Goal: Task Accomplishment & Management: Use online tool/utility

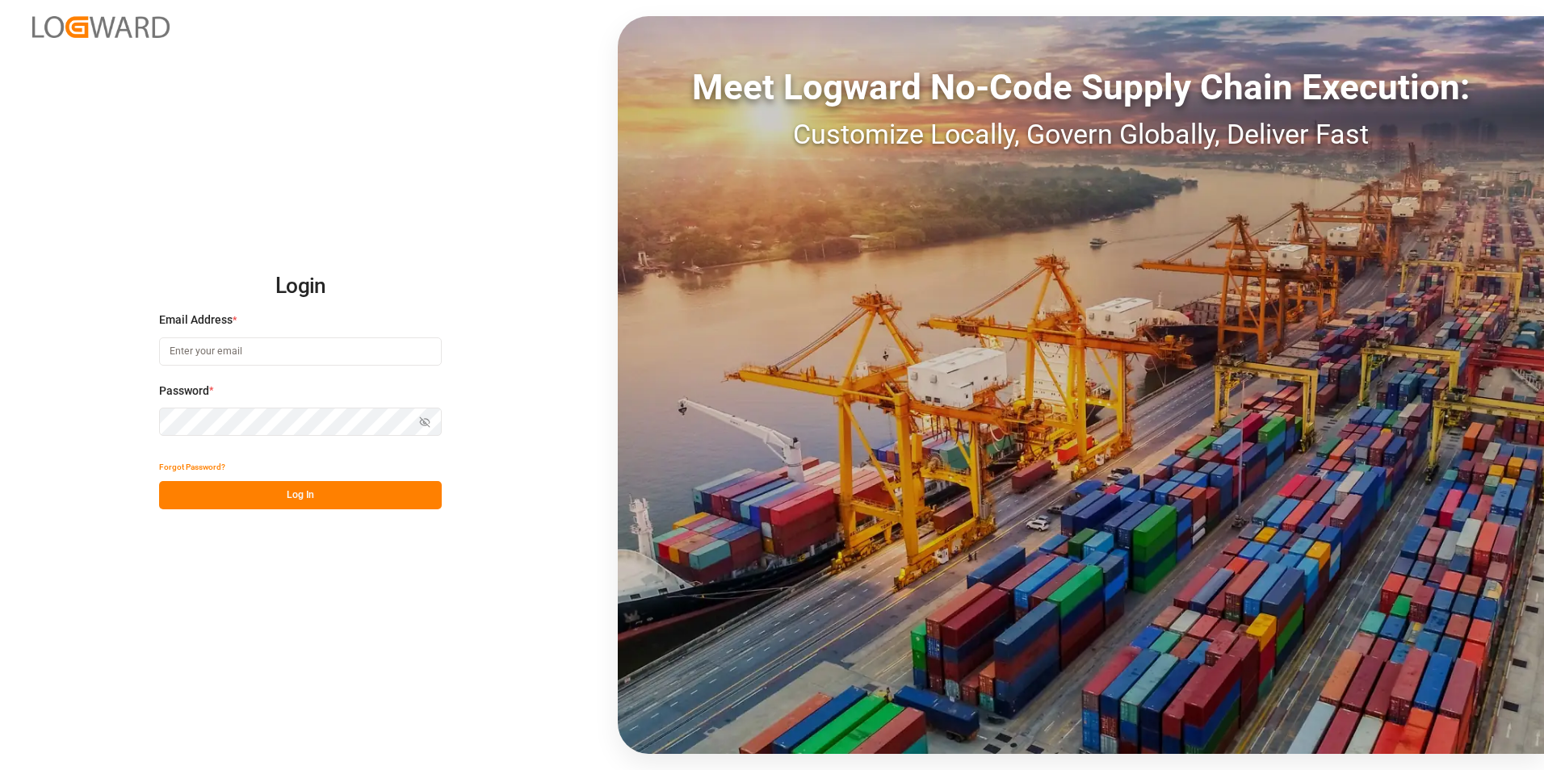
type input "[PERSON_NAME][EMAIL_ADDRESS][PERSON_NAME][DOMAIN_NAME]"
click at [282, 498] on button "Log In" at bounding box center [300, 495] width 283 height 28
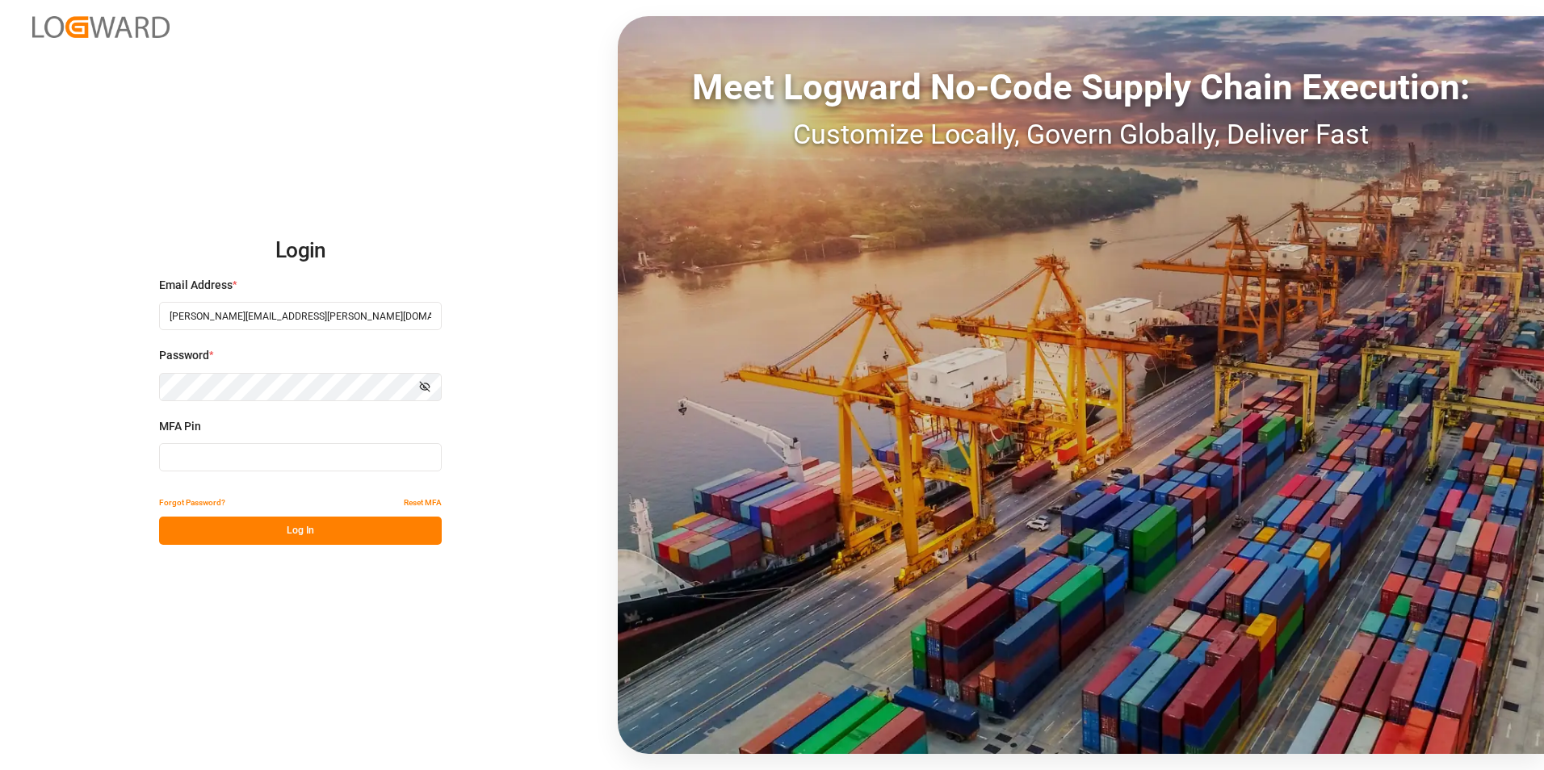
click at [239, 459] on input at bounding box center [300, 457] width 283 height 28
type input "852892"
click at [279, 531] on button "Log In" at bounding box center [300, 531] width 283 height 28
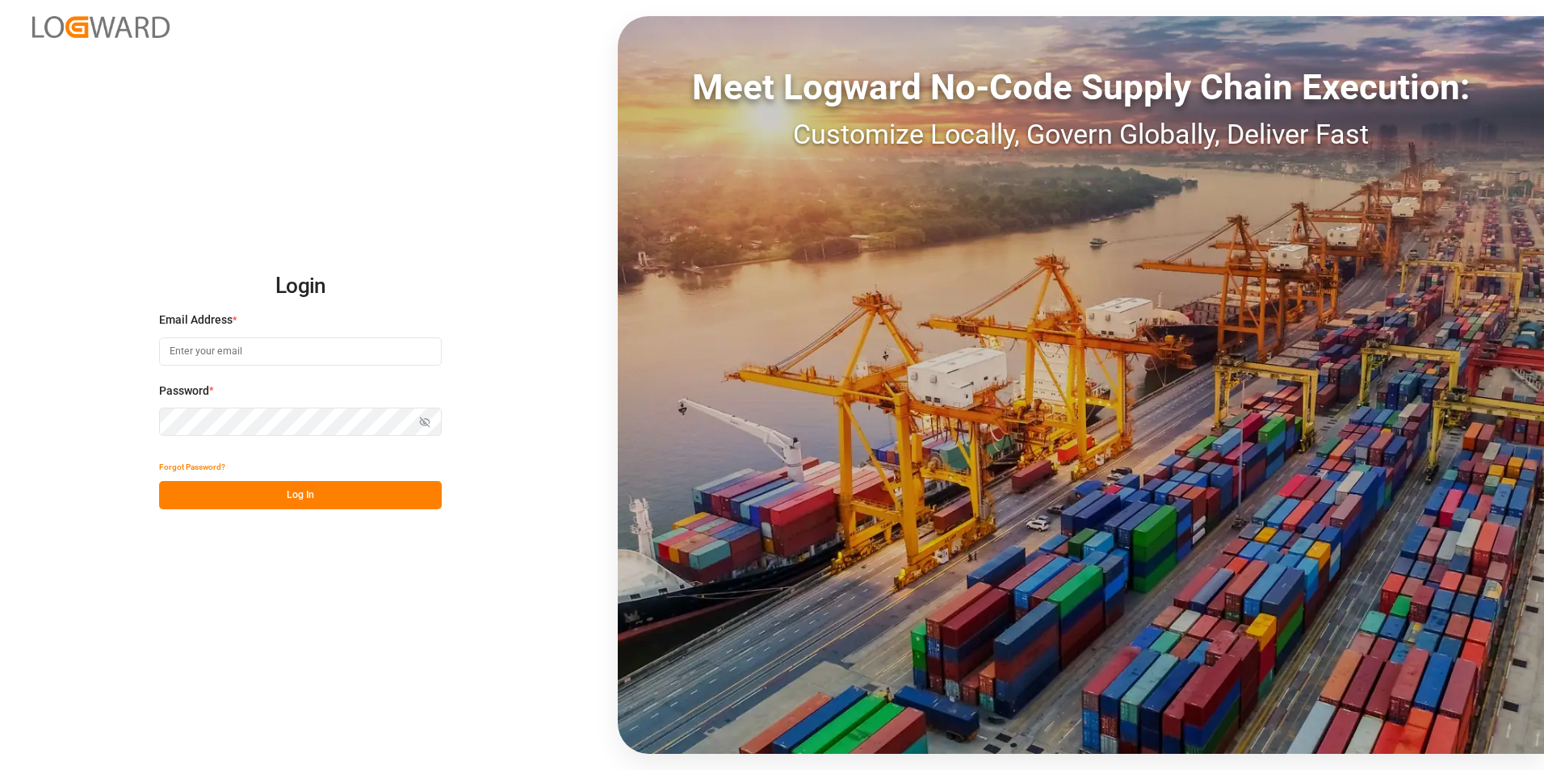
type input "[PERSON_NAME][EMAIL_ADDRESS][PERSON_NAME][DOMAIN_NAME]"
click at [265, 497] on button "Log In" at bounding box center [300, 495] width 283 height 28
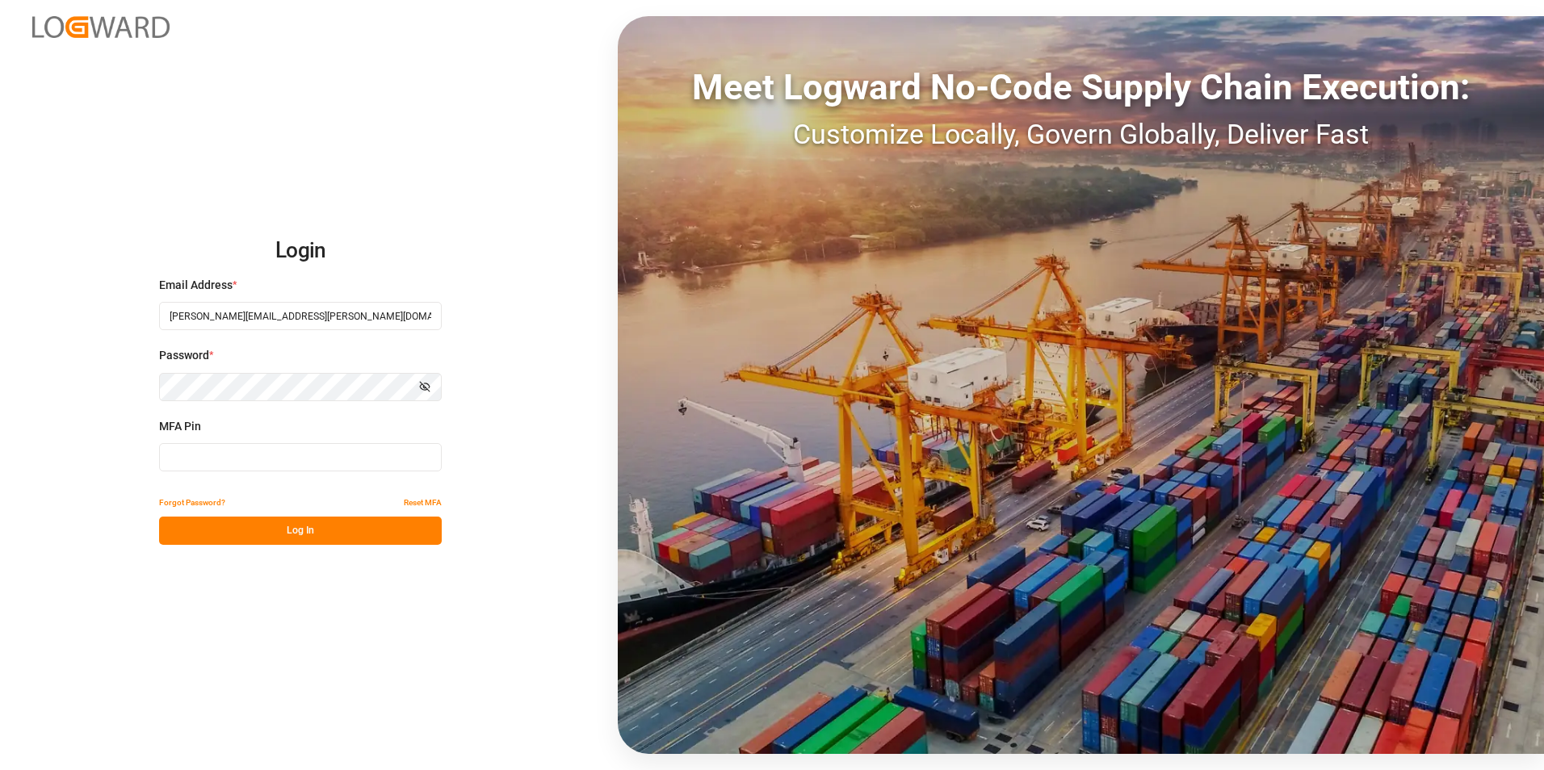
click at [237, 451] on input at bounding box center [300, 457] width 283 height 28
type input "828324"
click at [262, 538] on button "Log In" at bounding box center [300, 531] width 283 height 28
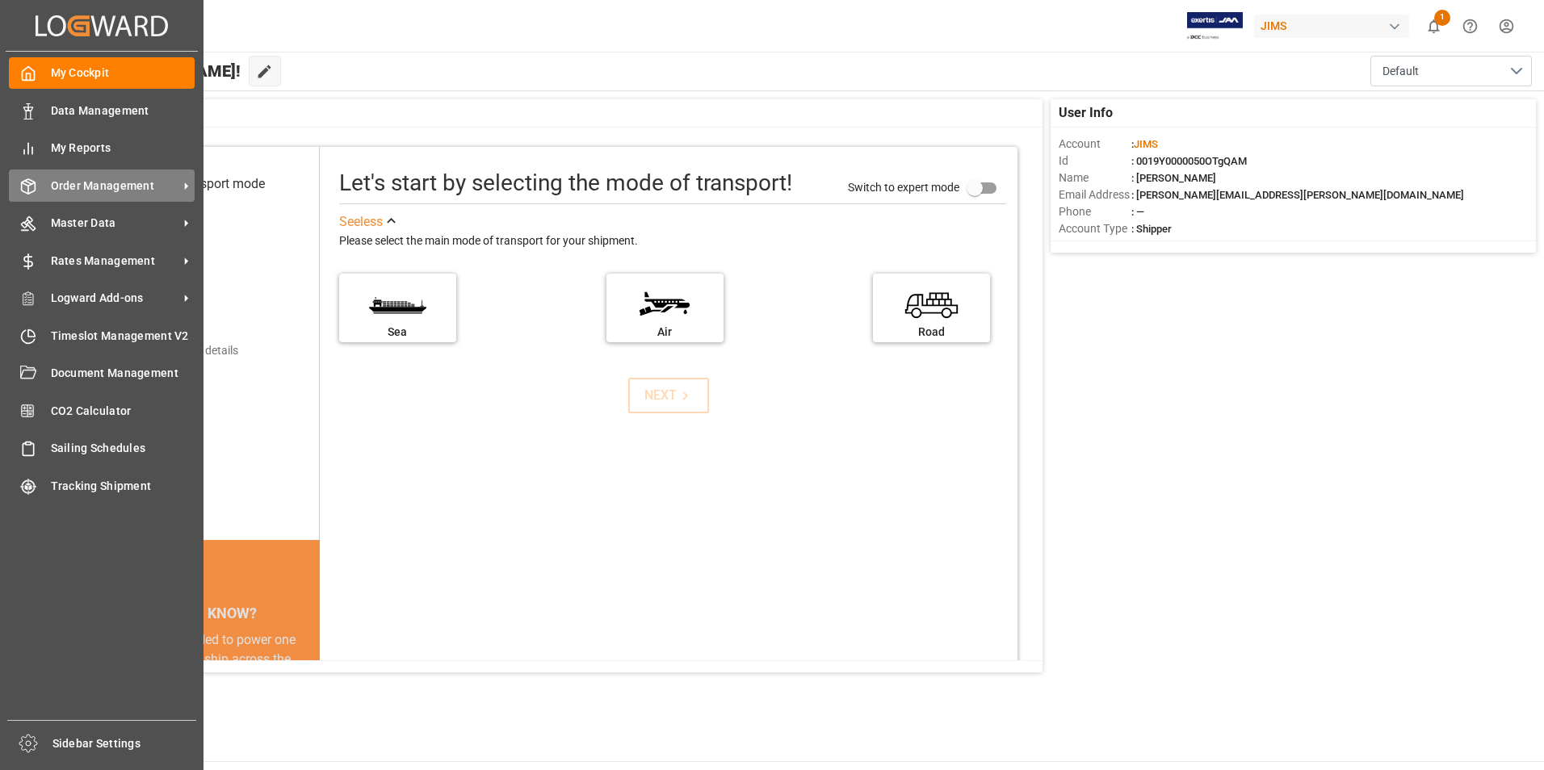
click at [99, 185] on span "Order Management" at bounding box center [115, 186] width 128 height 17
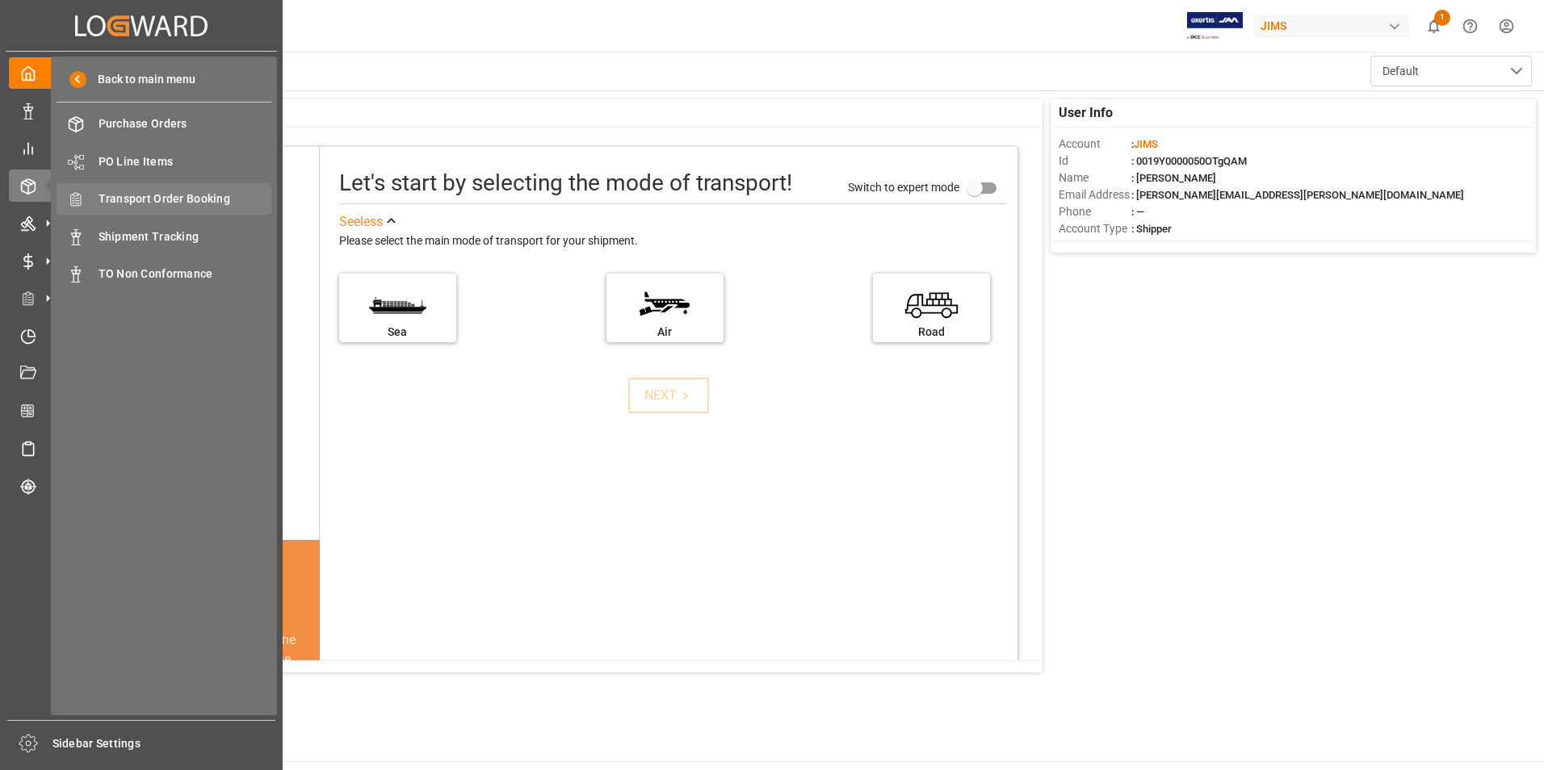
click at [164, 187] on div "Transport Order Booking Transport Order Booking" at bounding box center [164, 198] width 215 height 31
